Goal: Information Seeking & Learning: Learn about a topic

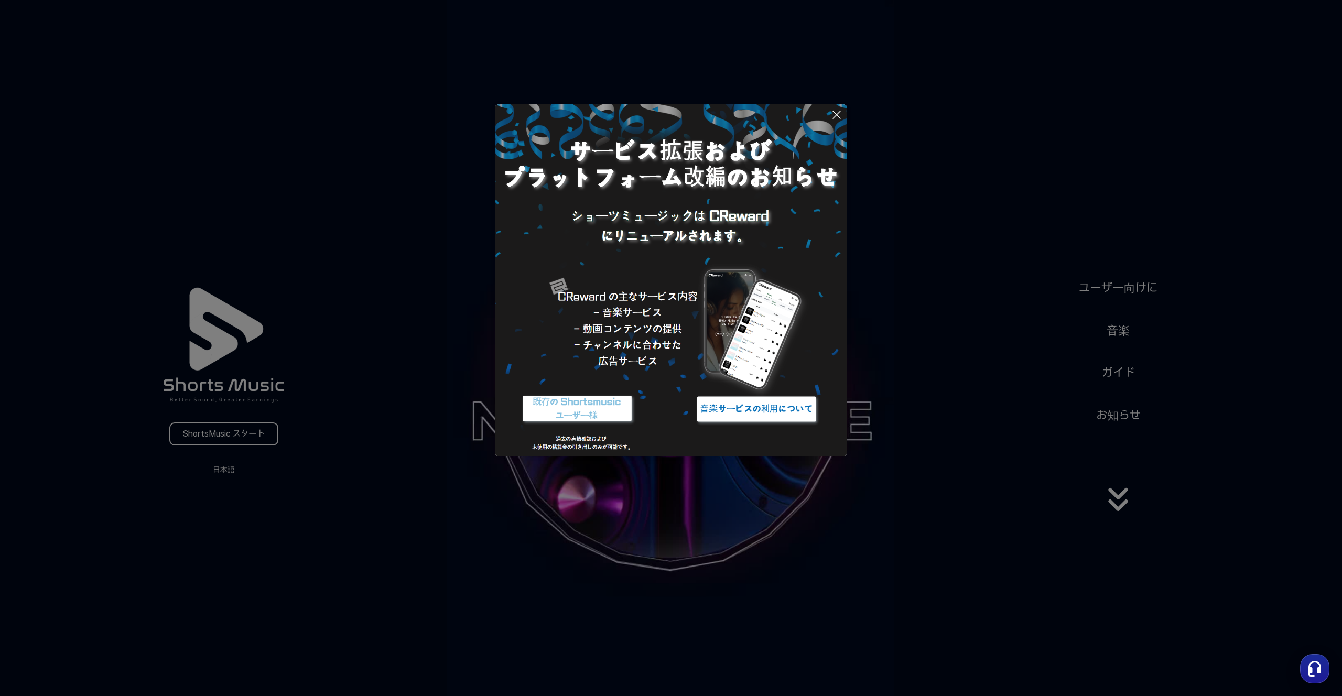
click at [1131, 417] on button at bounding box center [671, 348] width 1342 height 696
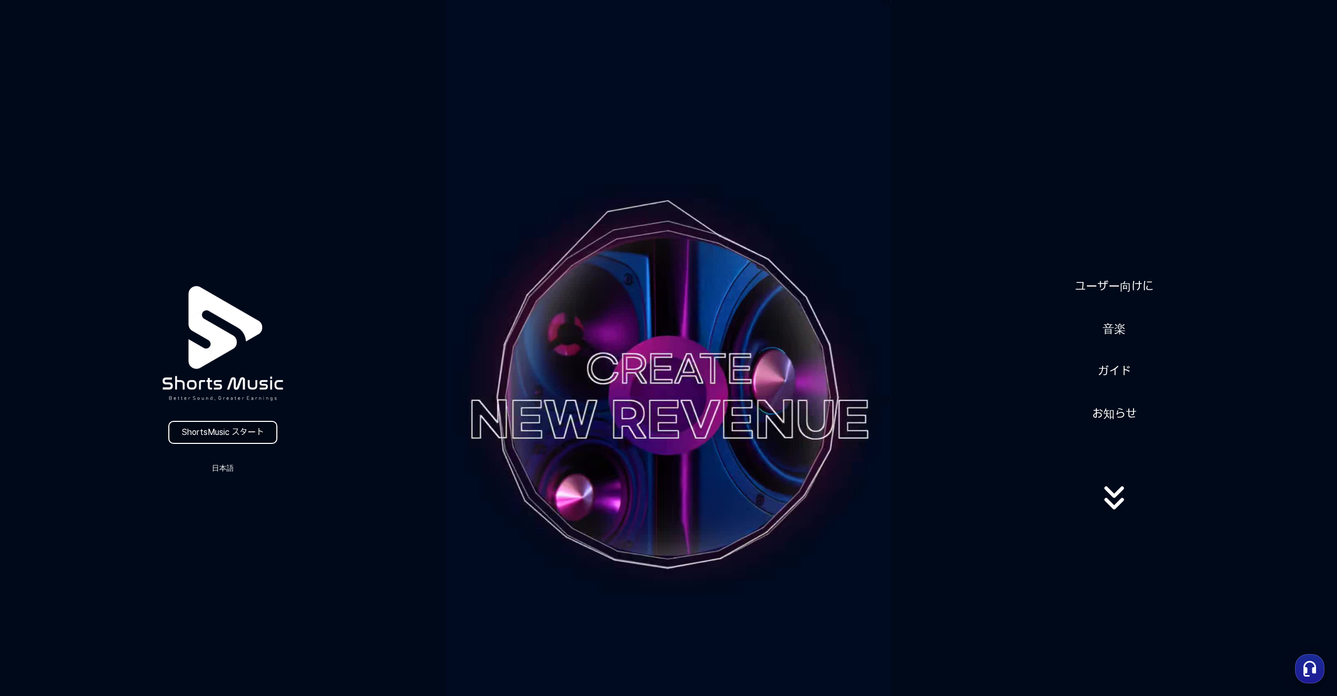
click at [256, 431] on link "ShortsMusic スタート" at bounding box center [222, 432] width 109 height 23
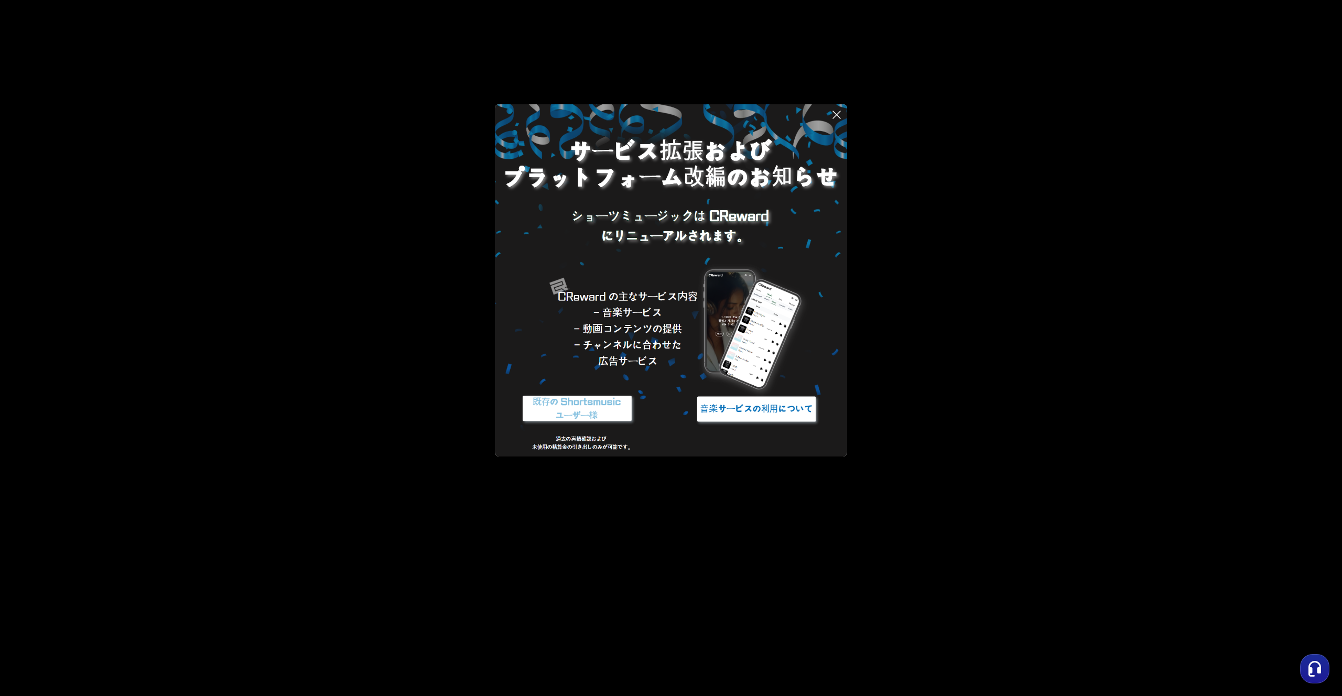
click at [770, 409] on img at bounding box center [756, 408] width 131 height 39
click at [581, 413] on img at bounding box center [577, 408] width 131 height 39
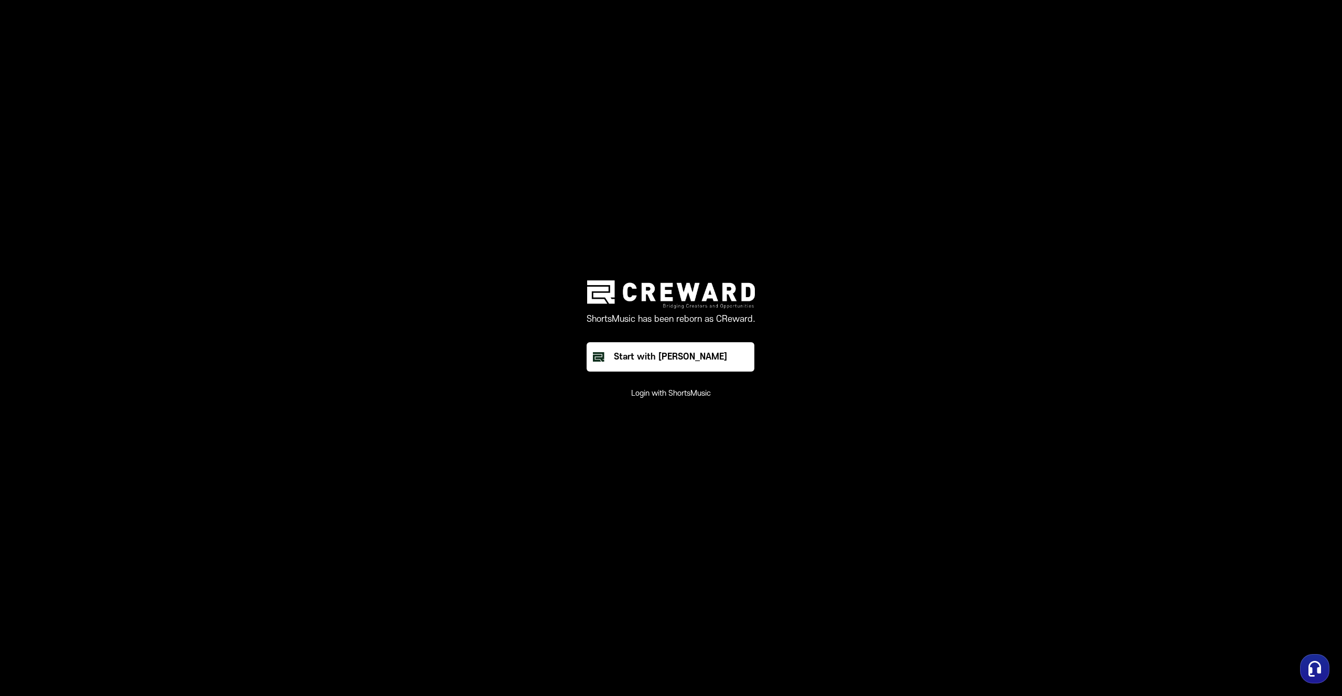
click at [655, 453] on main "ShortsMusic has been reborn as CReward. Start with Creward Login with ShortsMus…" at bounding box center [671, 348] width 1342 height 696
click at [672, 361] on div "Start with [PERSON_NAME]" at bounding box center [670, 357] width 113 height 13
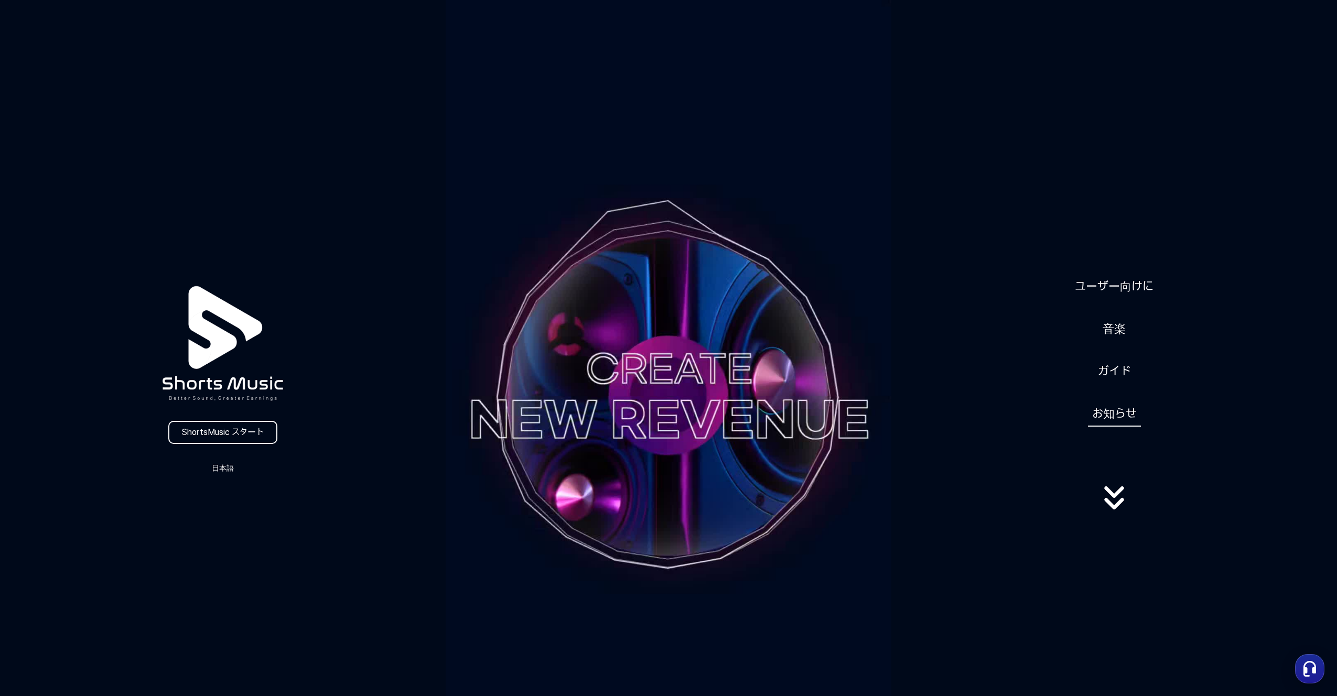
click at [1124, 417] on link "お知らせ" at bounding box center [1114, 414] width 53 height 26
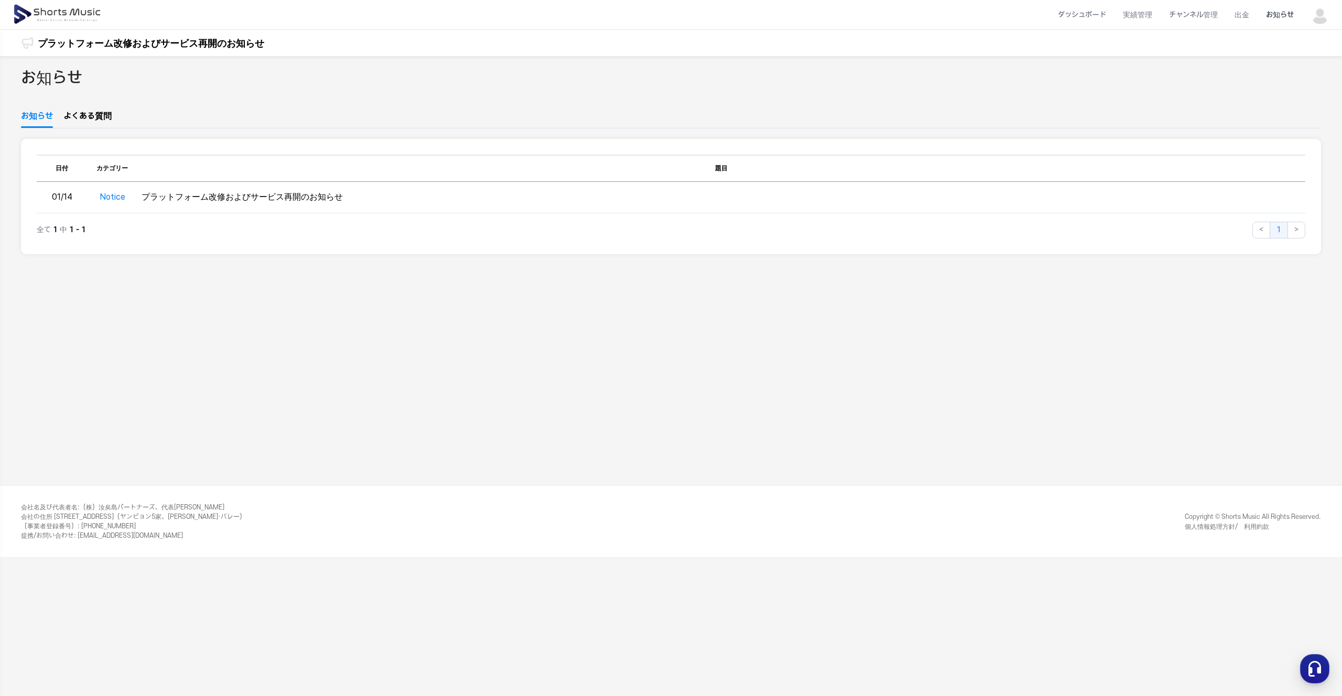
click at [105, 112] on link "よくある質問" at bounding box center [87, 119] width 48 height 18
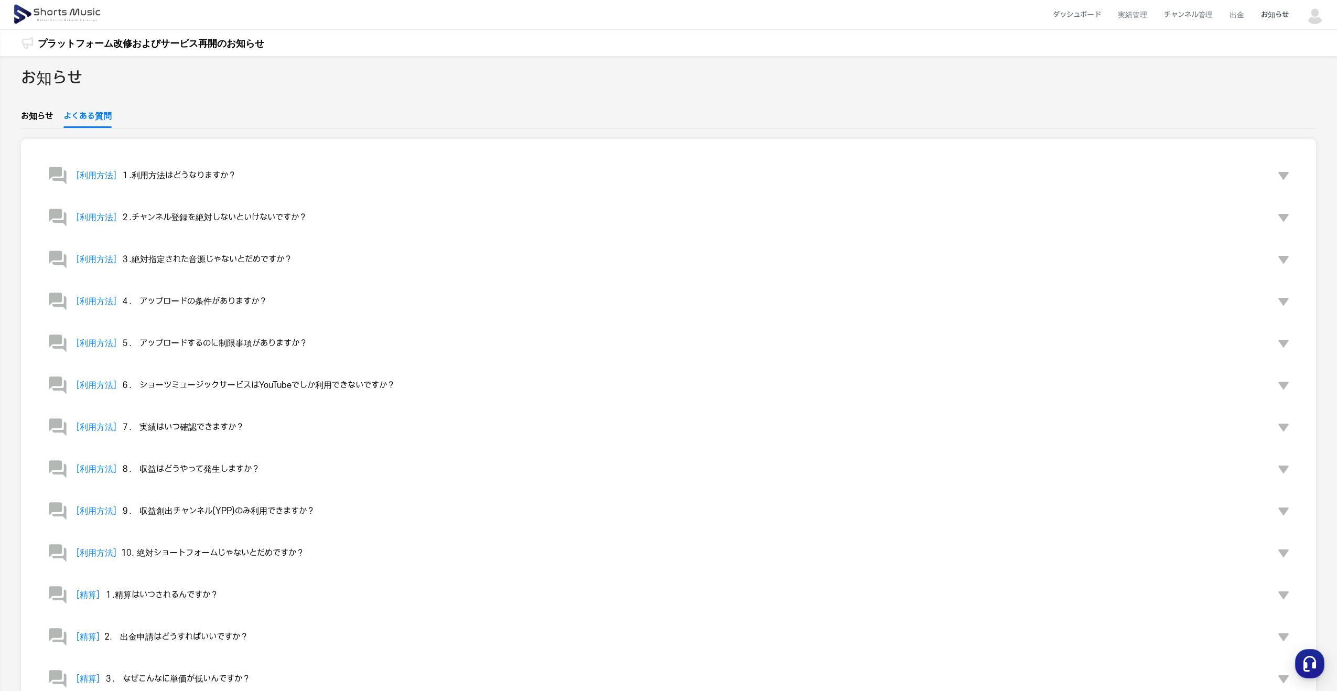
click at [38, 123] on link "お知らせ" at bounding box center [37, 119] width 32 height 18
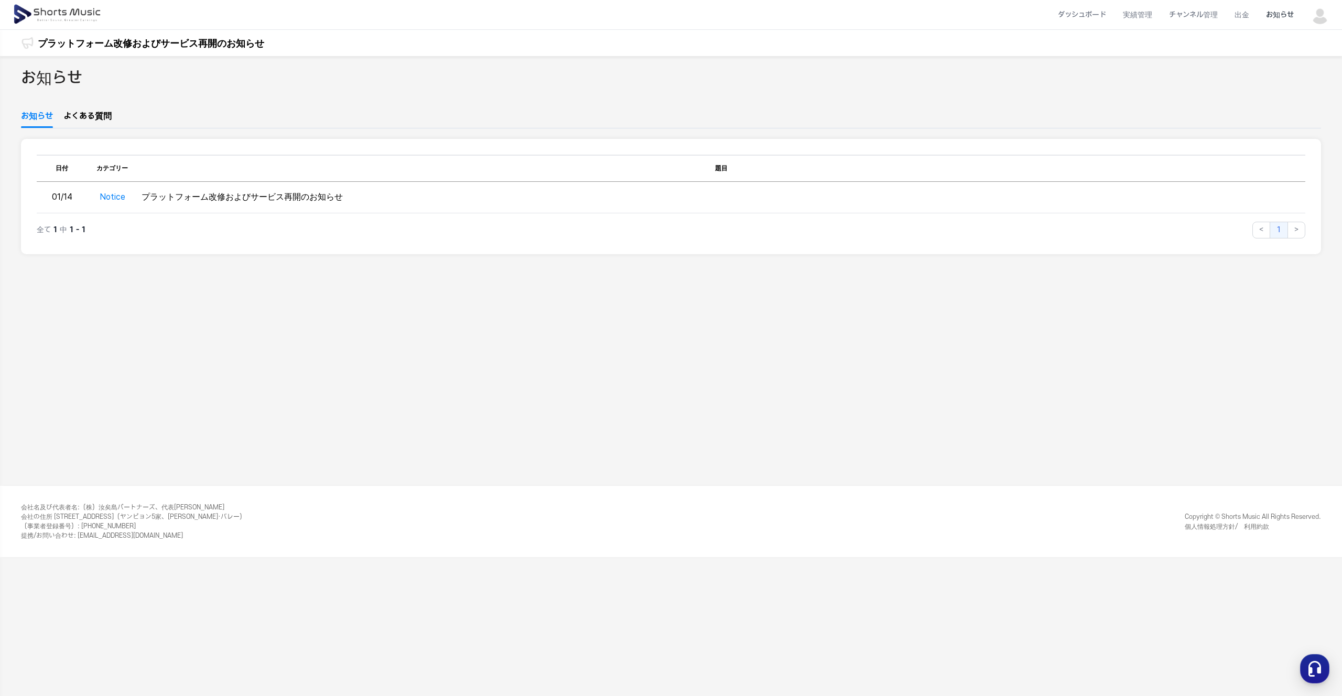
click at [113, 247] on section "공지사항 테이블 日付 カテゴリー 題目 01/14 Notice プラットフォーム改修およびサービス再開のお知らせ 全て 1 中 1 - 1 < 1 >" at bounding box center [671, 196] width 1300 height 115
click at [102, 131] on div "お知らせ お知らせ よくある質問 공지사항 테이블 日付 カテゴリー 題目 01/14 Notice プラットフォーム改修およびサービス再開のお知らせ 全て …" at bounding box center [671, 271] width 1342 height 430
click at [102, 121] on link "よくある質問" at bounding box center [87, 119] width 48 height 18
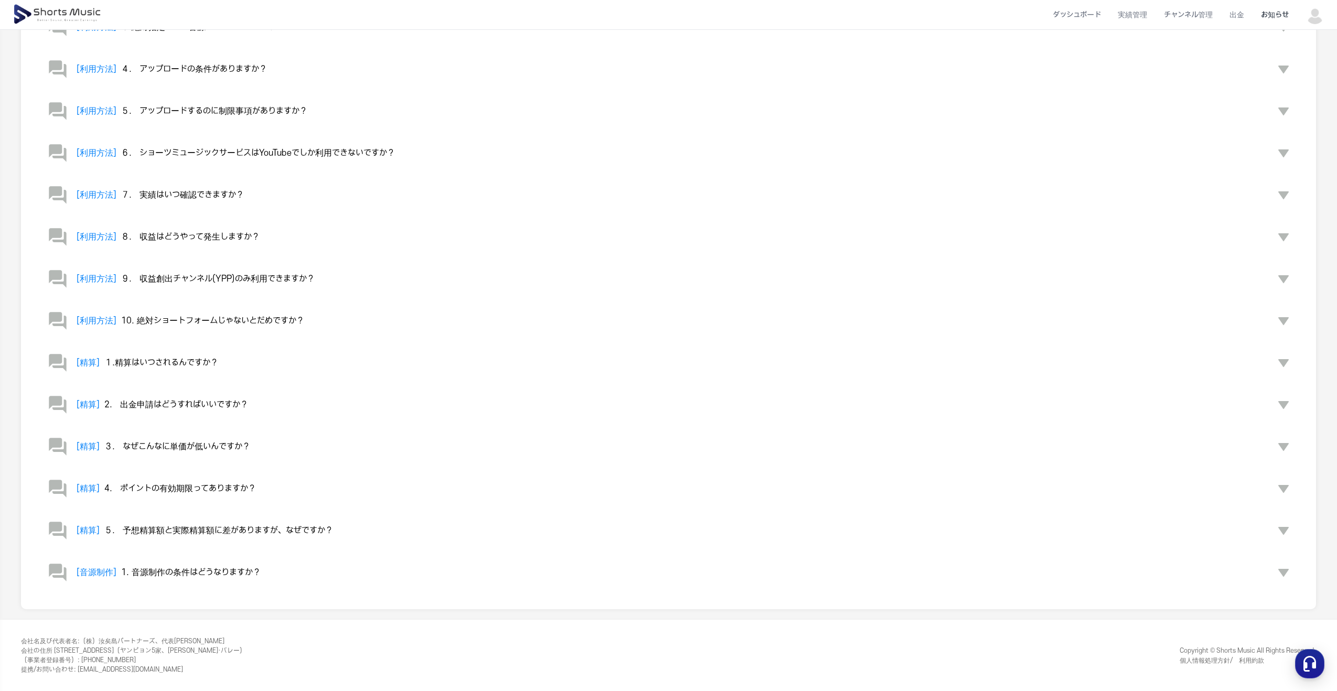
scroll to position [231, 0]
click at [241, 323] on span "10. 絶対ショートフォームじゃないとだめですか？" at bounding box center [212, 321] width 183 height 9
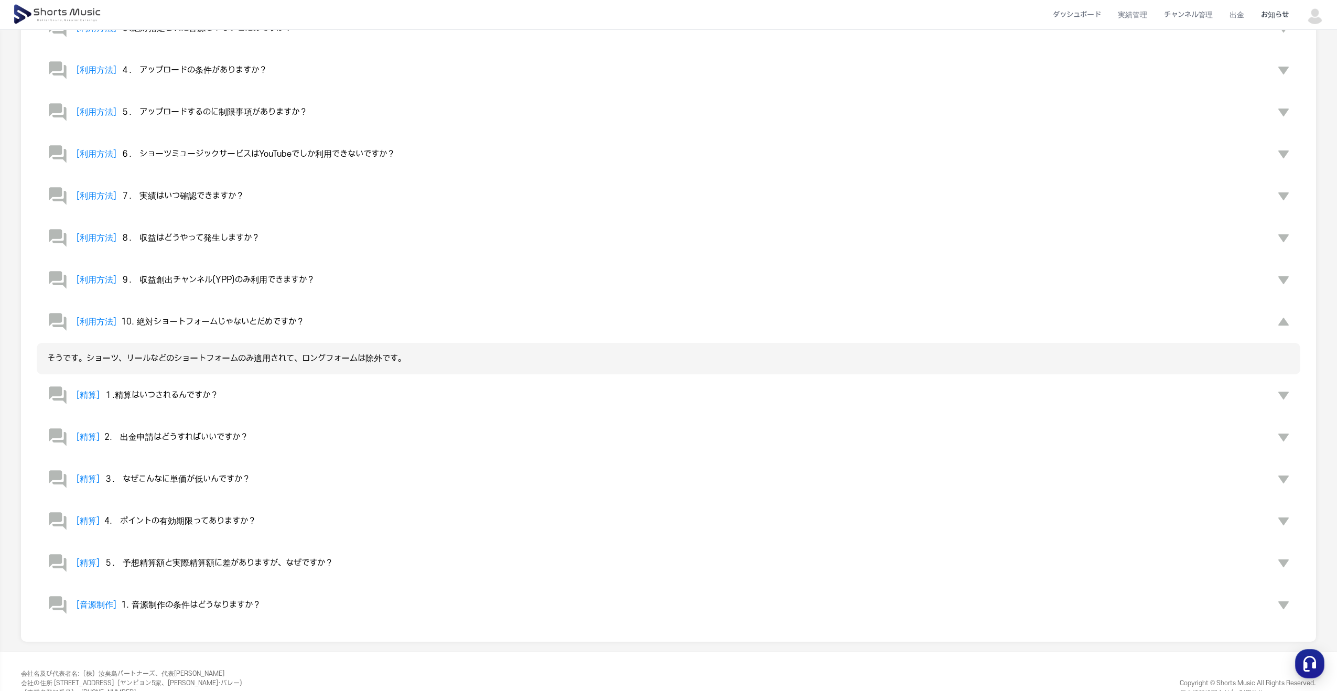
click at [255, 275] on span "９.　収益創出チャンネル(YPP)のみ利用できますか？" at bounding box center [217, 279] width 193 height 9
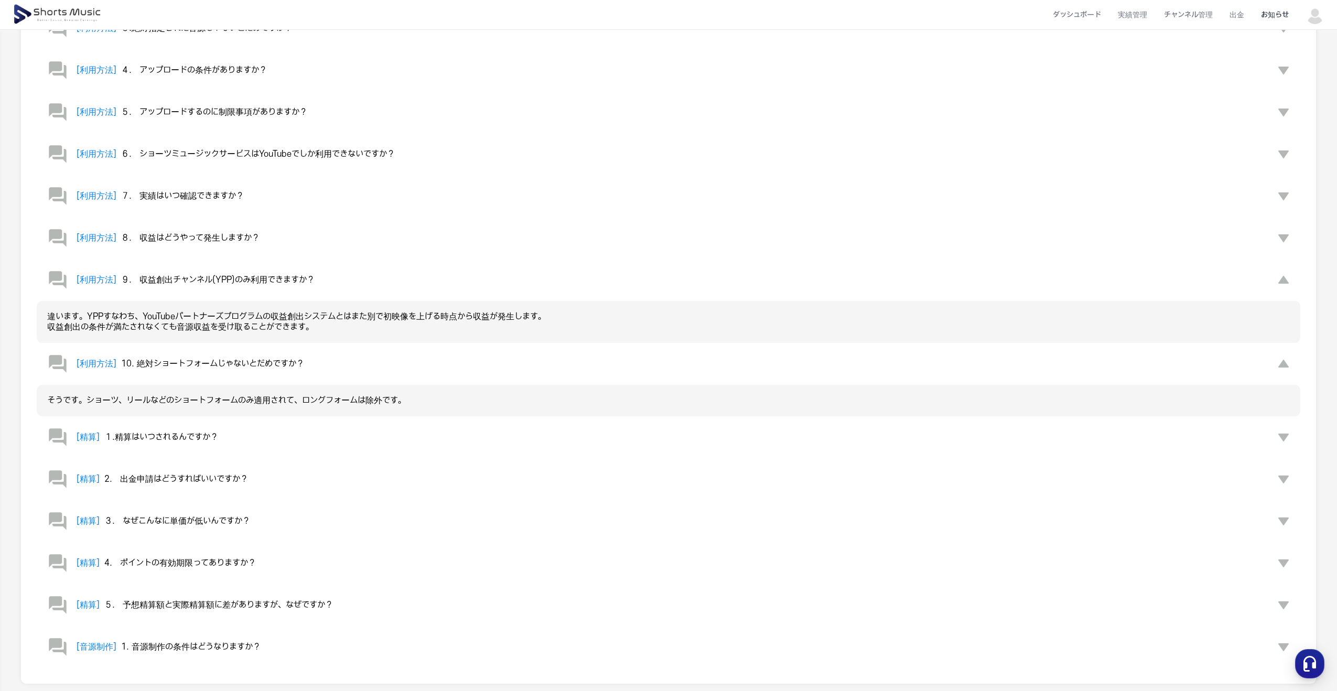
click at [203, 224] on button "[利用方法] ８.　収益はどうやって発生しますか？" at bounding box center [668, 238] width 1263 height 42
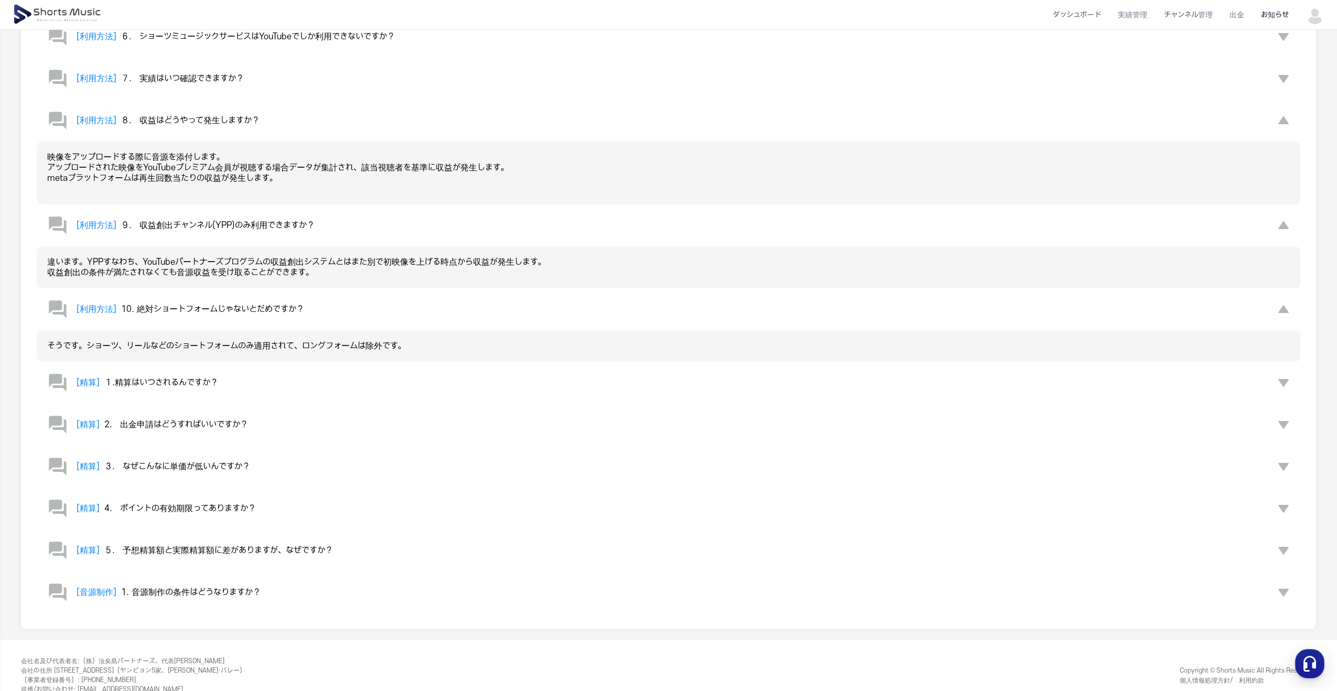
scroll to position [324, 0]
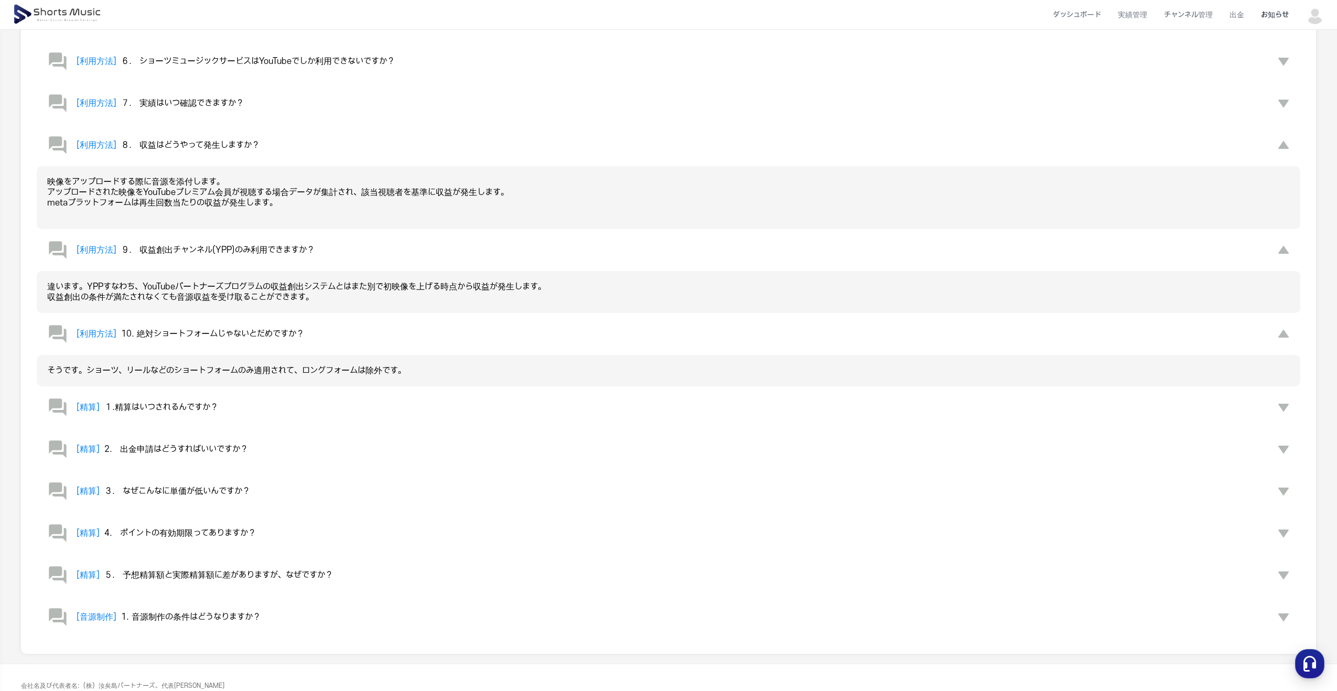
click at [220, 624] on div "[音源制作] 1. 音源制作の条件はどうなりますか？" at bounding box center [153, 616] width 213 height 21
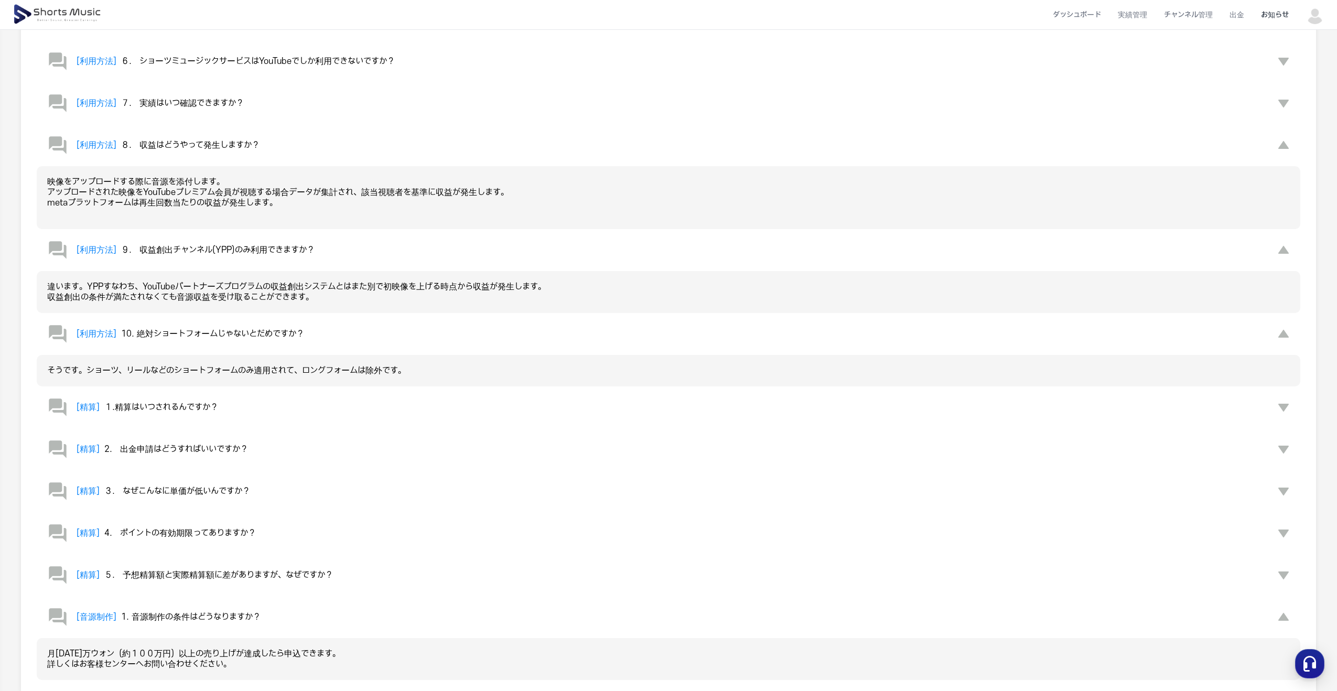
click at [244, 570] on span "５.　予想精算額と実際精算額に差がありますが、なぜですか？" at bounding box center [218, 574] width 229 height 9
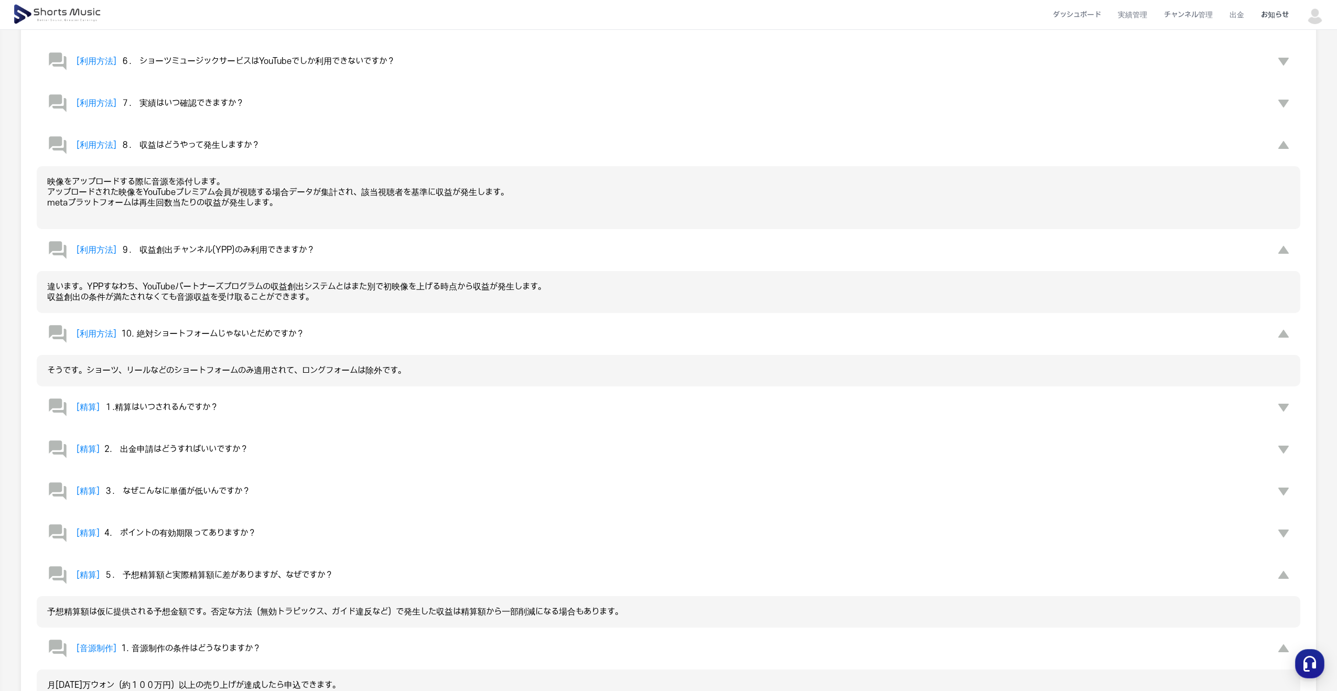
click at [208, 515] on button "[精算] 4.　ポイントの有効期限ってありますか？" at bounding box center [668, 533] width 1263 height 42
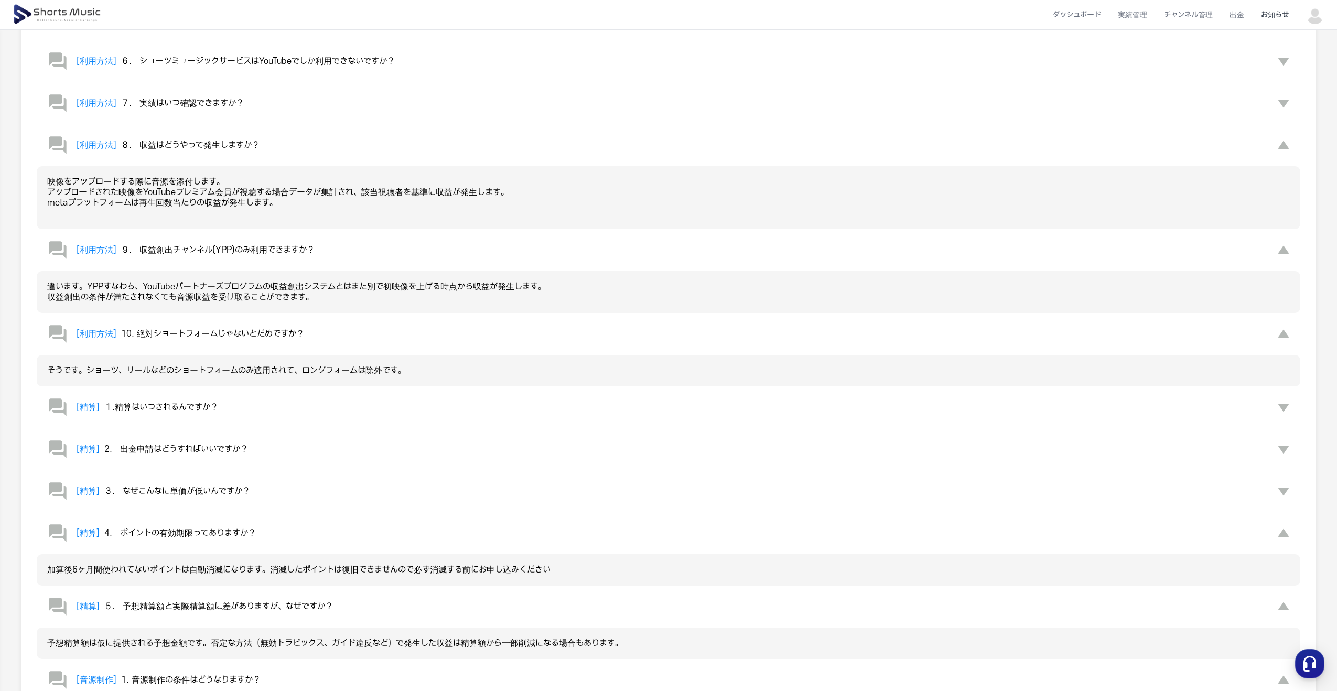
click at [212, 492] on span "３.　なぜこんなに単価が低いんですか？" at bounding box center [177, 490] width 146 height 9
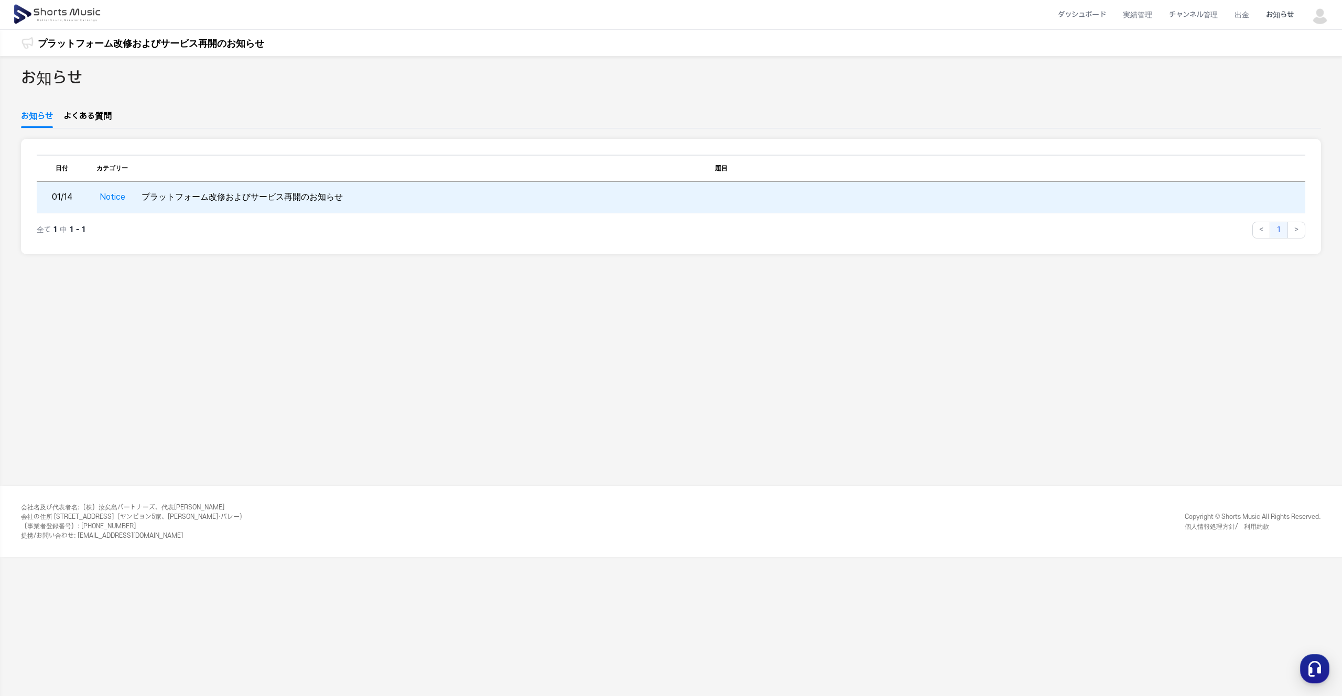
click at [61, 197] on td "01/14" at bounding box center [62, 197] width 50 height 31
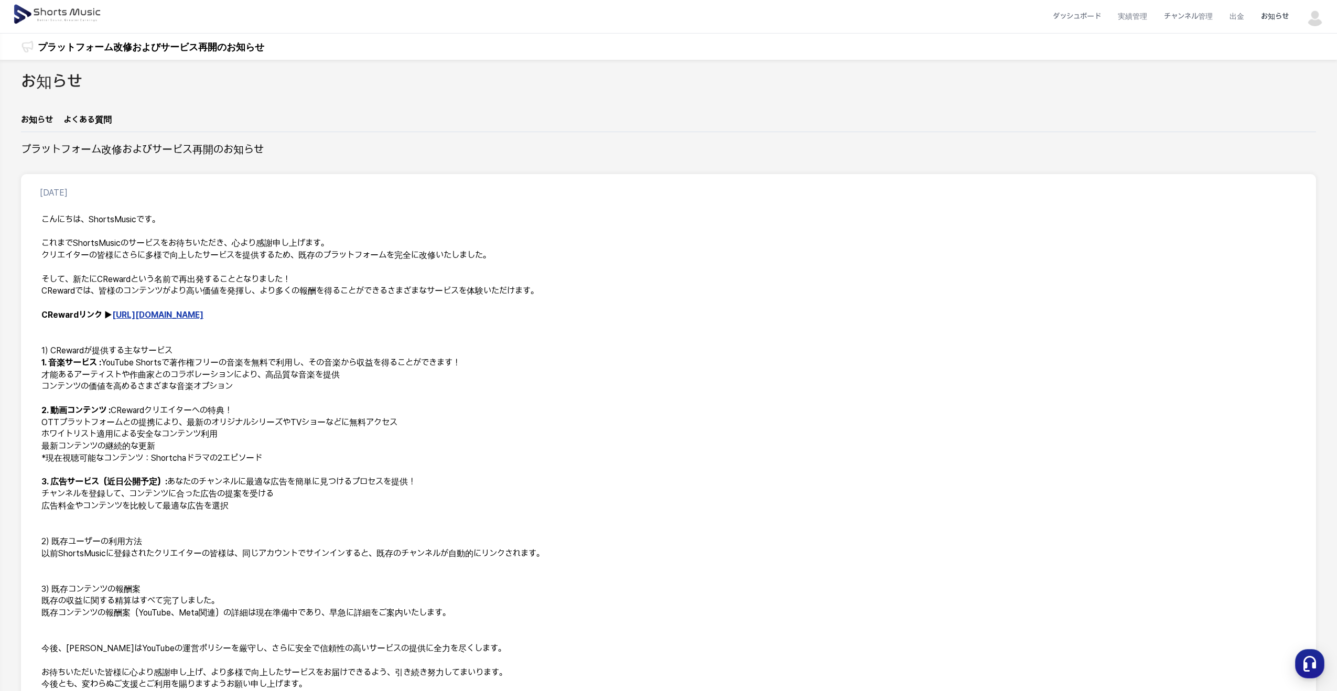
click at [97, 106] on div "お知らせ" at bounding box center [668, 92] width 1295 height 44
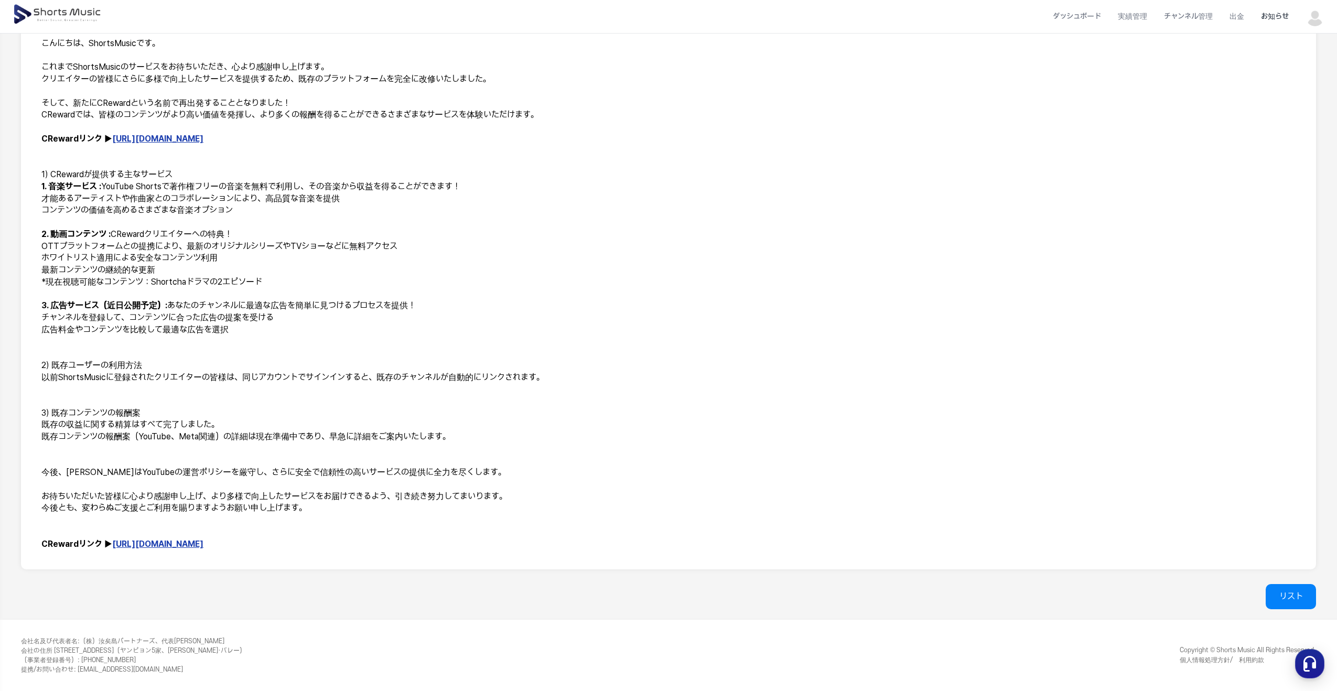
click at [139, 135] on link "https://creward.net/" at bounding box center [157, 139] width 91 height 10
